Goal: Information Seeking & Learning: Learn about a topic

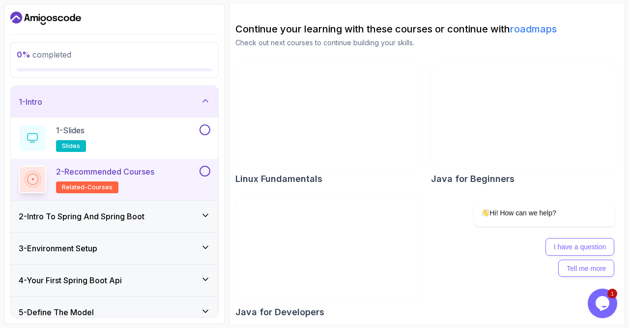
scroll to position [91, 0]
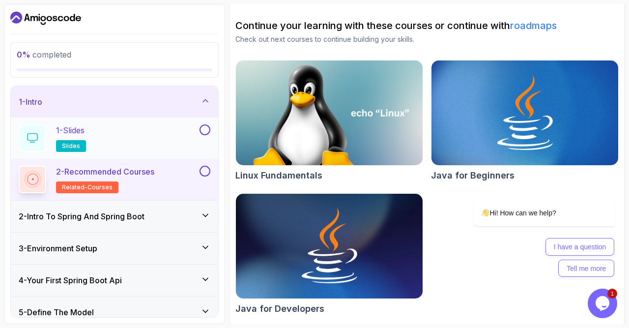
click at [117, 148] on div "1 - Slides slides" at bounding box center [108, 138] width 179 height 28
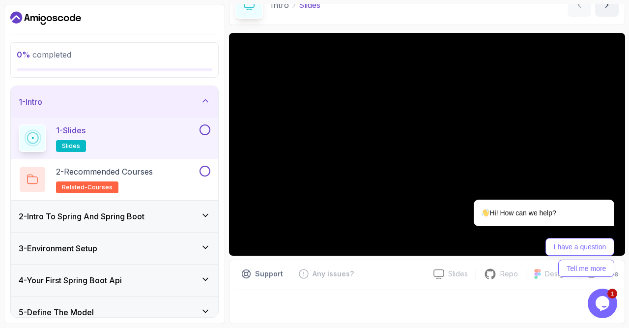
scroll to position [54, 0]
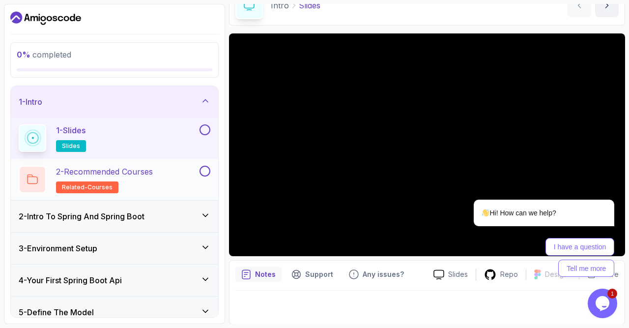
click at [196, 171] on div "2 - Recommended Courses related-courses" at bounding box center [108, 180] width 179 height 28
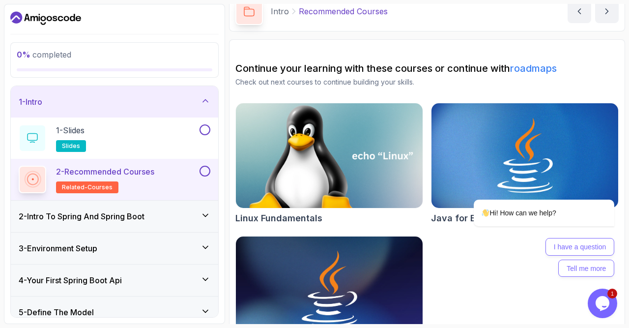
scroll to position [48, 0]
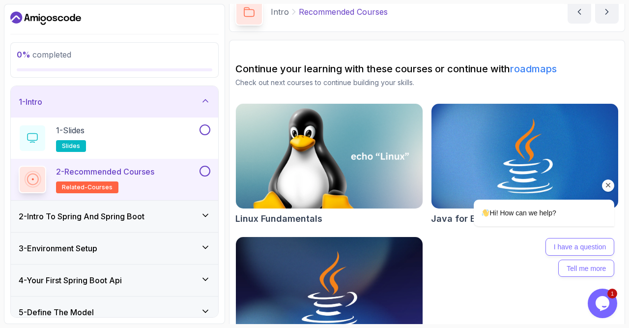
click at [490, 149] on div "Hi! How can we help? I have a question Tell me more" at bounding box center [531, 195] width 177 height 173
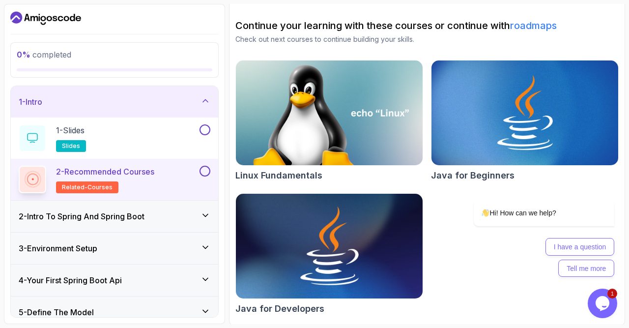
click at [370, 250] on img at bounding box center [330, 246] width 196 height 110
click at [164, 142] on div "1 - Slides slides" at bounding box center [108, 138] width 179 height 28
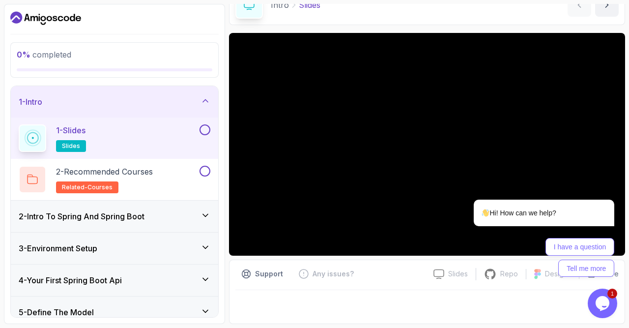
scroll to position [54, 0]
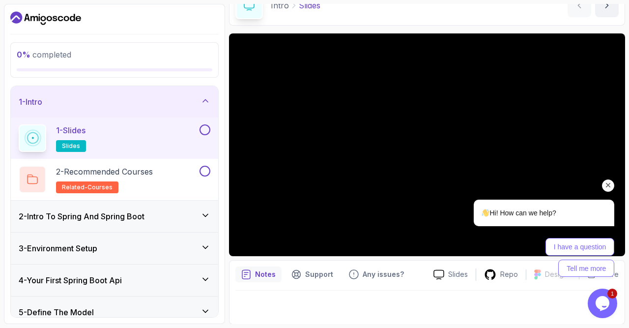
click at [612, 187] on icon "Chat attention grabber" at bounding box center [608, 185] width 9 height 9
click at [606, 182] on icon "Chat attention grabber" at bounding box center [608, 185] width 9 height 9
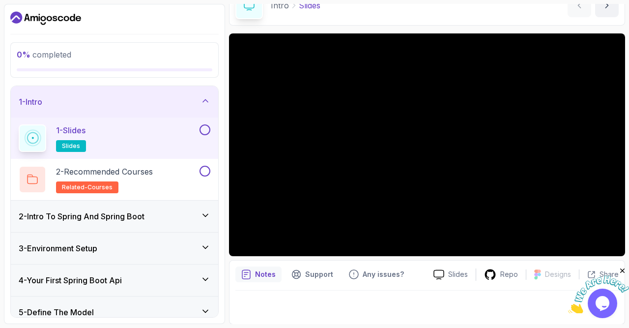
click at [319, 283] on div "Notes Support Any issues? Slides Repo Designs Design not available Share" at bounding box center [427, 292] width 396 height 64
click at [323, 276] on p "Support" at bounding box center [319, 274] width 28 height 10
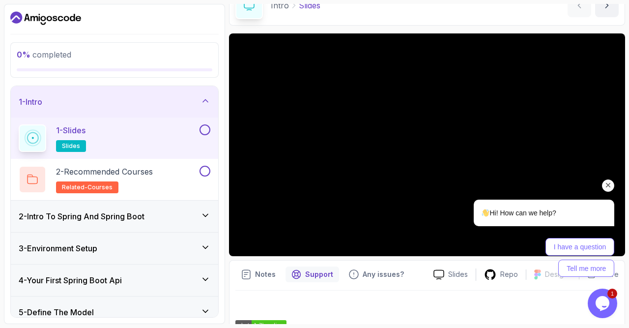
click at [443, 270] on div "Hi! How can we help? I have a question Tell me more" at bounding box center [531, 195] width 177 height 173
click at [612, 189] on icon "Chat attention grabber" at bounding box center [608, 185] width 9 height 9
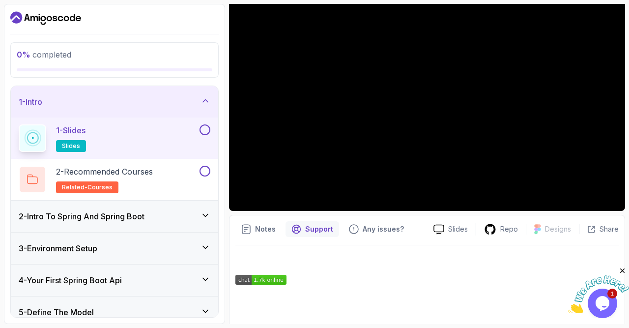
scroll to position [94, 0]
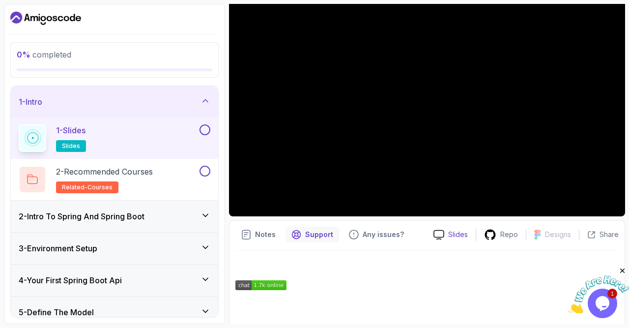
click at [462, 231] on p "Slides" at bounding box center [458, 235] width 20 height 10
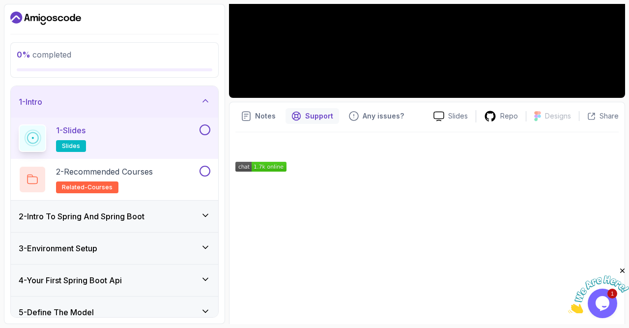
scroll to position [243, 0]
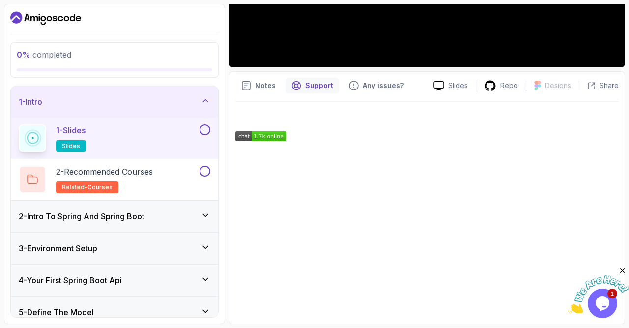
click at [133, 217] on h3 "2 - Intro To Spring And Spring Boot" at bounding box center [82, 216] width 126 height 12
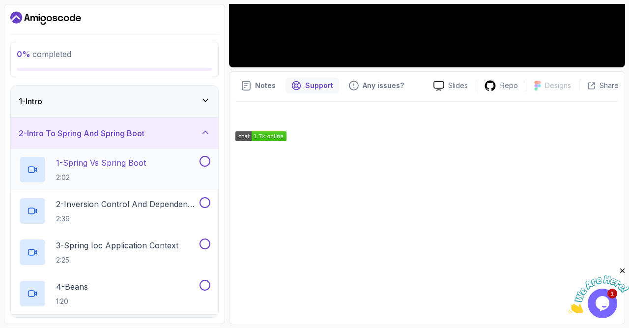
click at [153, 177] on div "1 - Spring Vs Spring Boot 2:02" at bounding box center [108, 170] width 179 height 28
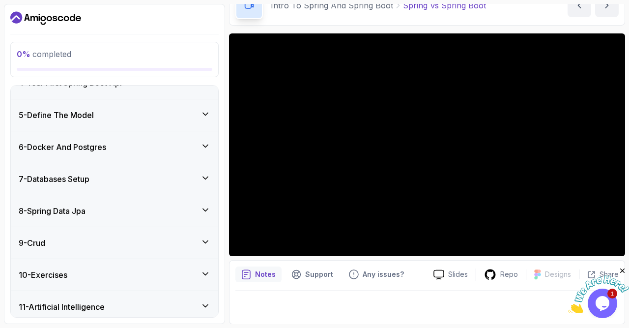
scroll to position [314, 0]
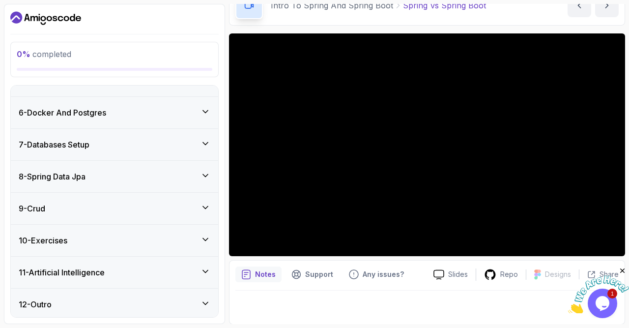
click at [128, 241] on div "10 - Exercises" at bounding box center [115, 241] width 192 height 12
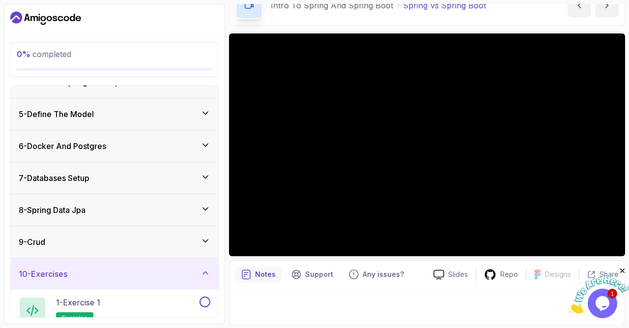
scroll to position [113, 0]
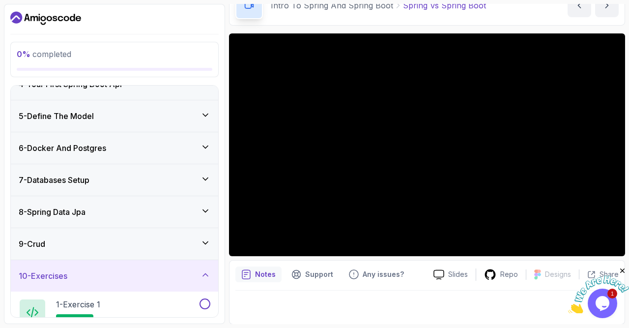
click at [122, 272] on div "10 - Exercises" at bounding box center [115, 276] width 192 height 12
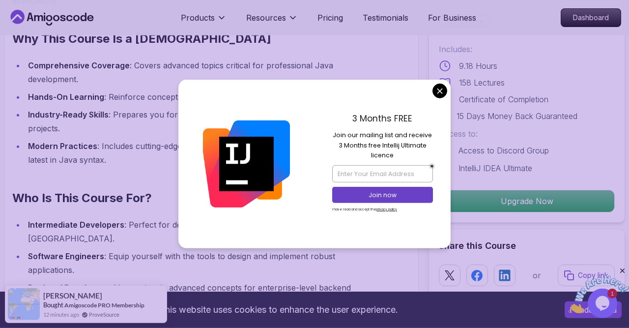
scroll to position [762, 0]
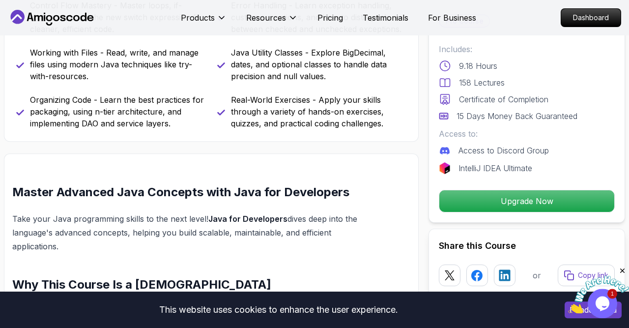
scroll to position [513, 0]
